Goal: Navigation & Orientation: Find specific page/section

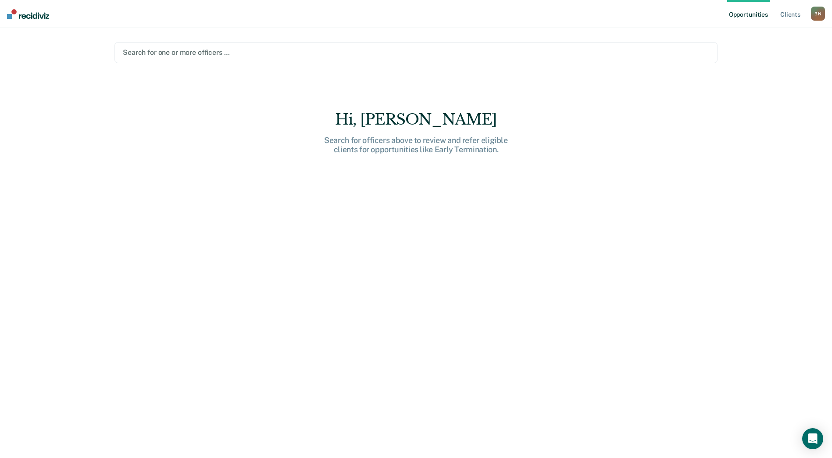
click at [825, 15] on nav "Opportunities Client s [PERSON_NAME] B N Profile Go to PSI Supervisor Dashboard…" at bounding box center [416, 14] width 832 height 28
click at [819, 15] on div "B N" at bounding box center [818, 14] width 14 height 14
click at [744, 48] on link "Go to PSI Supervisor Dashboard" at bounding box center [772, 46] width 89 height 7
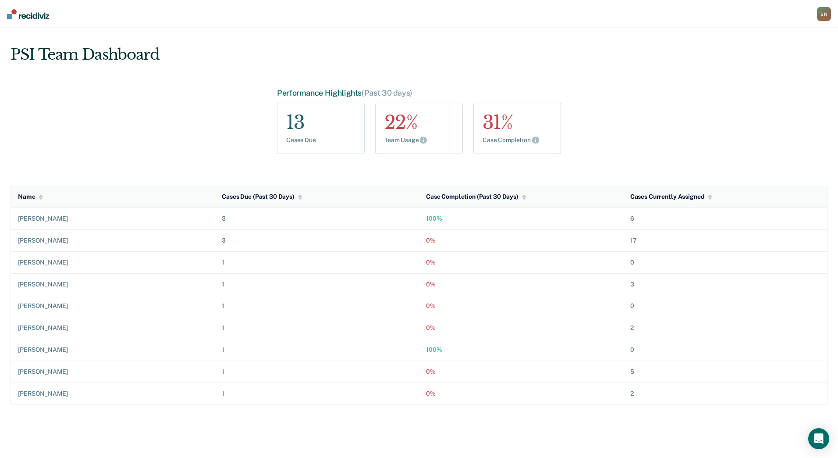
click at [820, 10] on div "B N" at bounding box center [824, 14] width 14 height 14
click at [765, 53] on link "Go to PSI Case Dashboard" at bounding box center [779, 56] width 89 height 7
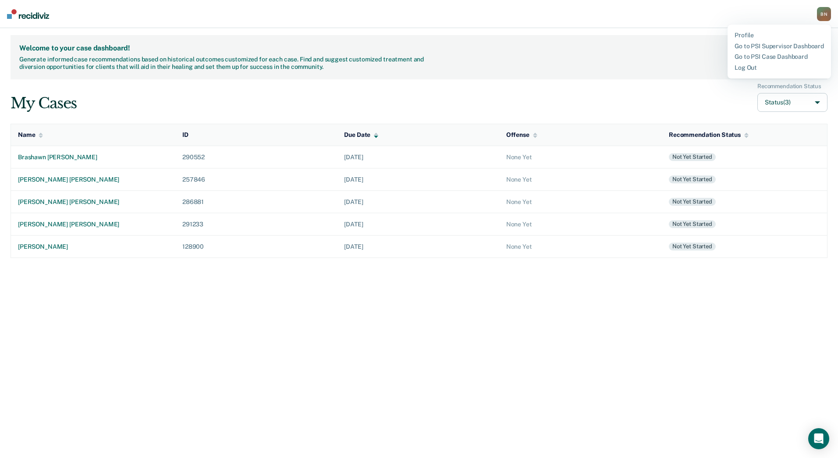
click at [820, 103] on button "Status (3)" at bounding box center [793, 102] width 70 height 19
click at [340, 358] on div "Welcome to your case dashboard! Generate informed case recommendations based on…" at bounding box center [419, 243] width 838 height 430
click at [823, 18] on div "B N" at bounding box center [824, 14] width 14 height 14
click at [742, 36] on link "Profile" at bounding box center [779, 35] width 89 height 7
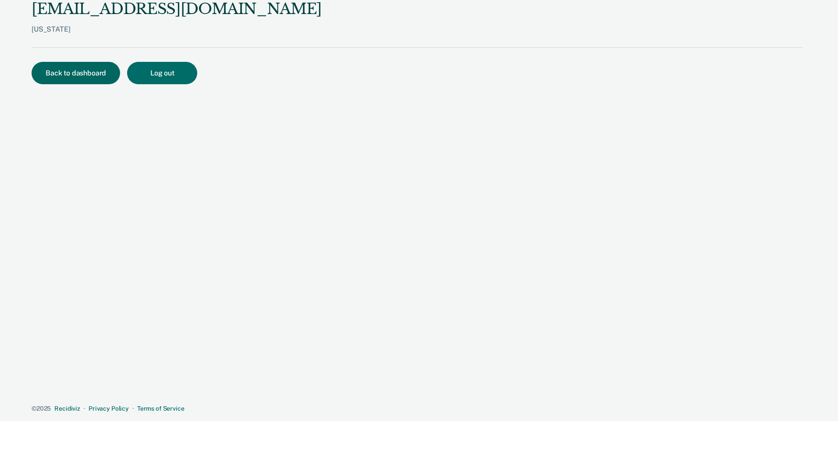
click at [57, 69] on button "Back to dashboard" at bounding box center [76, 73] width 89 height 22
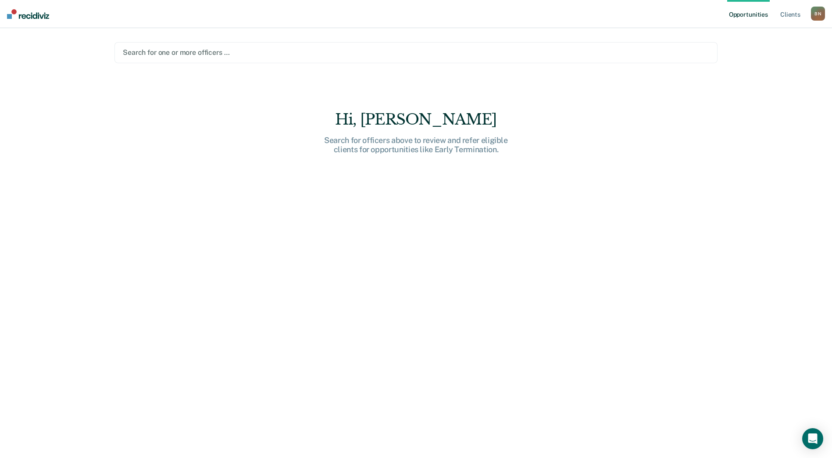
click at [769, 15] on link "Opportunities" at bounding box center [748, 14] width 43 height 28
click at [758, 15] on link "Opportunities" at bounding box center [748, 14] width 43 height 28
click at [730, 99] on div "Opportunities Client s [PERSON_NAME] B N Profile Go to PSI Supervisor Dashboard…" at bounding box center [416, 229] width 832 height 458
click at [792, 18] on link "Client s" at bounding box center [790, 14] width 24 height 28
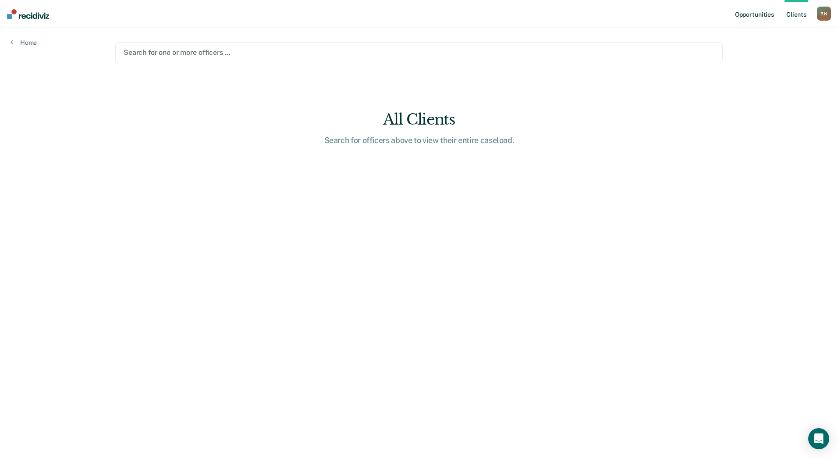
click at [770, 16] on link "Opportunities" at bounding box center [755, 14] width 43 height 28
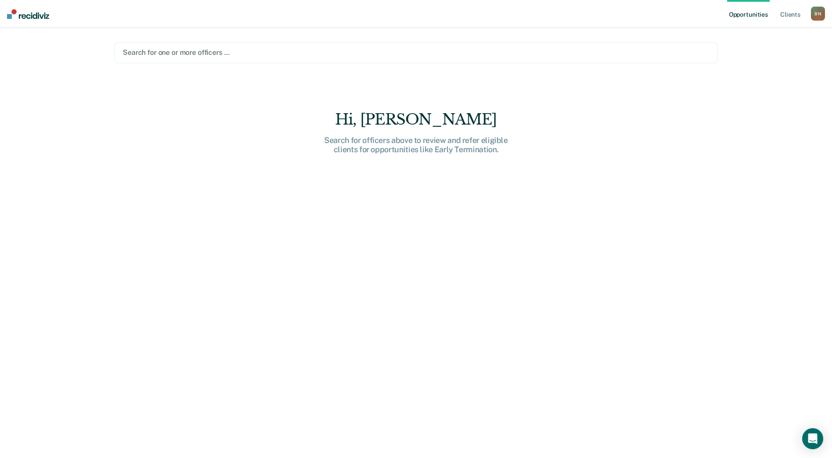
click at [815, 17] on div "B N" at bounding box center [818, 14] width 14 height 14
click at [745, 45] on link "Go to PSI Supervisor Dashboard" at bounding box center [772, 46] width 89 height 7
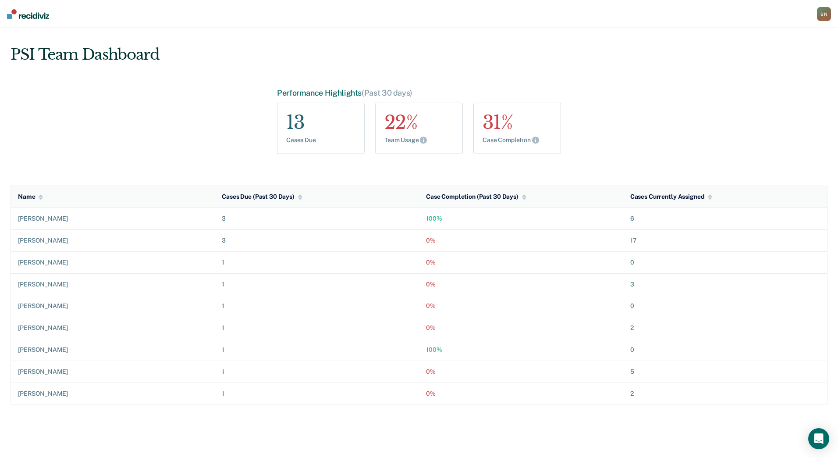
click at [38, 282] on div "[PERSON_NAME]" at bounding box center [113, 284] width 190 height 7
drag, startPoint x: 37, startPoint y: 283, endPoint x: 98, endPoint y: 323, distance: 73.1
click at [98, 323] on td "[PERSON_NAME]" at bounding box center [113, 328] width 204 height 22
